Goal: Task Accomplishment & Management: Use online tool/utility

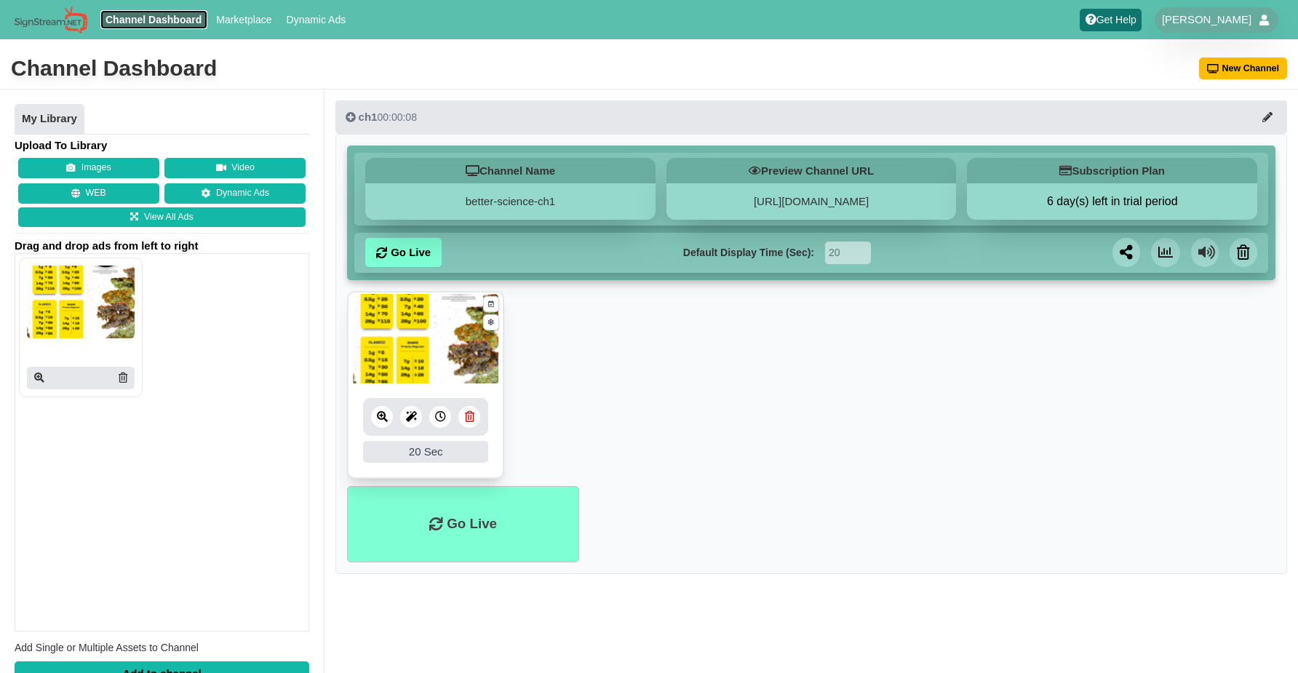
click at [164, 24] on link "Channel Dashboard" at bounding box center [153, 19] width 107 height 19
click at [430, 241] on link "Go Live" at bounding box center [403, 252] width 76 height 29
click at [480, 514] on li "Go Live" at bounding box center [463, 524] width 232 height 76
click at [1215, 21] on span "[PERSON_NAME]" at bounding box center [1207, 19] width 90 height 15
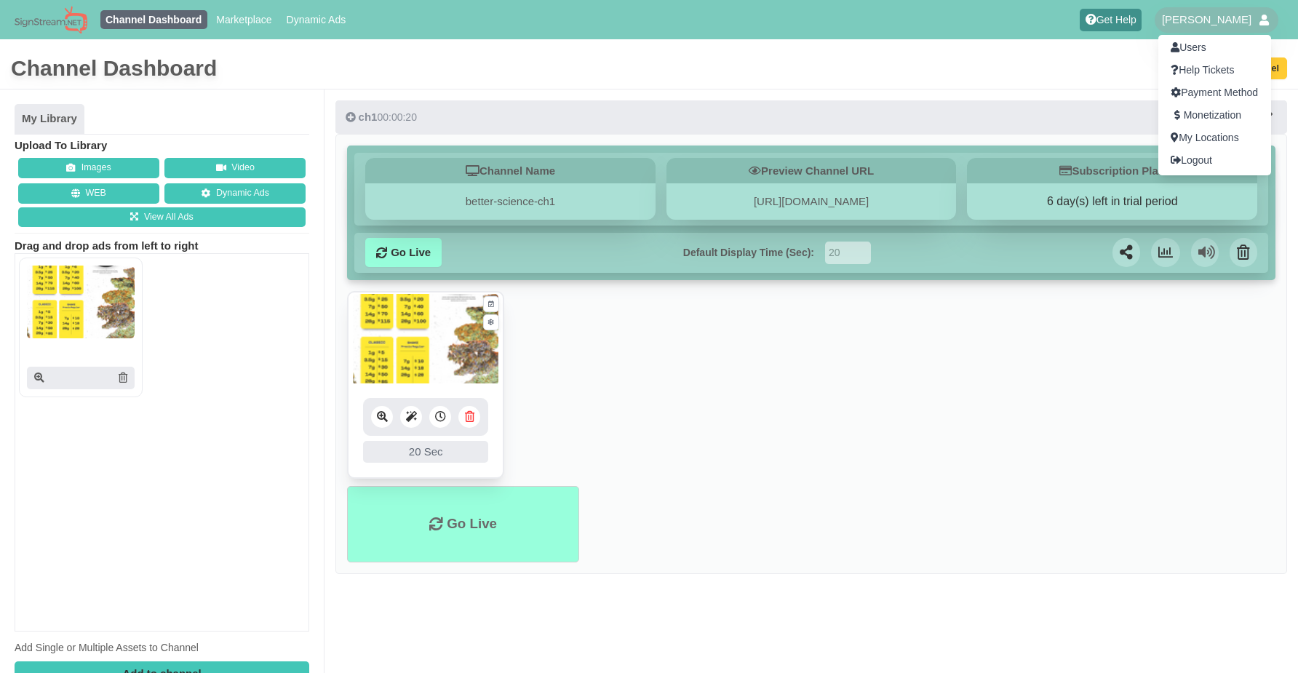
click at [870, 9] on div at bounding box center [649, 336] width 1298 height 673
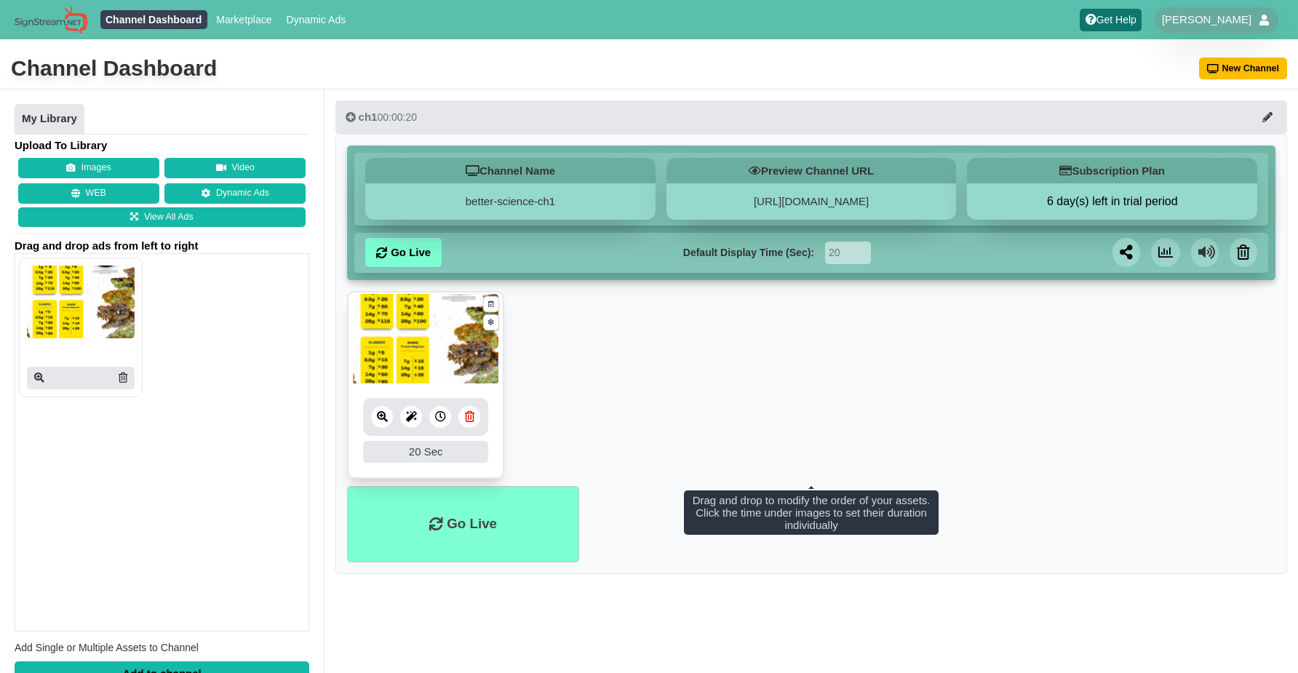
click at [466, 419] on icon at bounding box center [469, 416] width 9 height 11
